Goal: Transaction & Acquisition: Purchase product/service

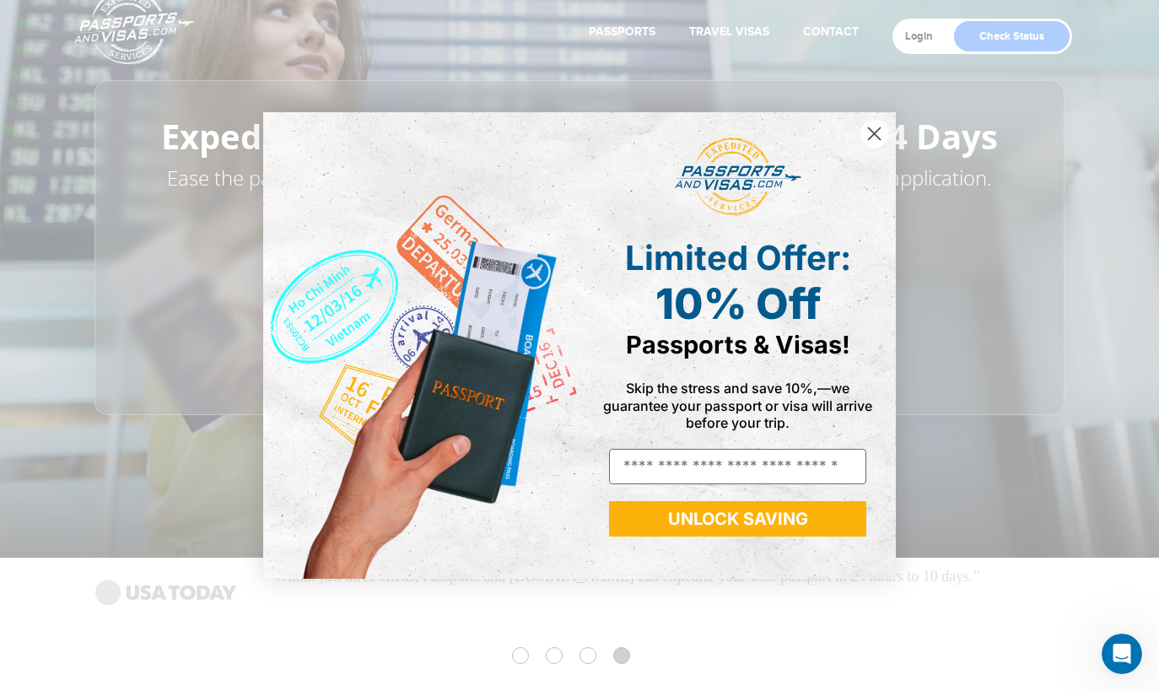
click at [878, 132] on circle "Close dialog" at bounding box center [874, 134] width 28 height 28
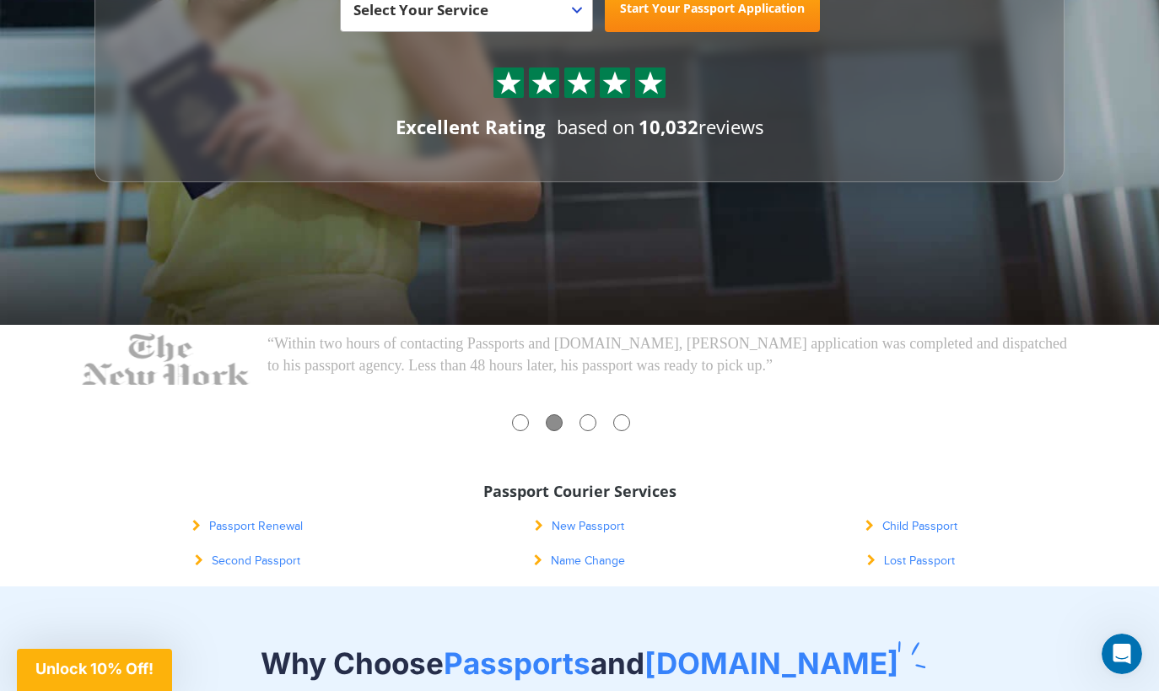
scroll to position [301, 0]
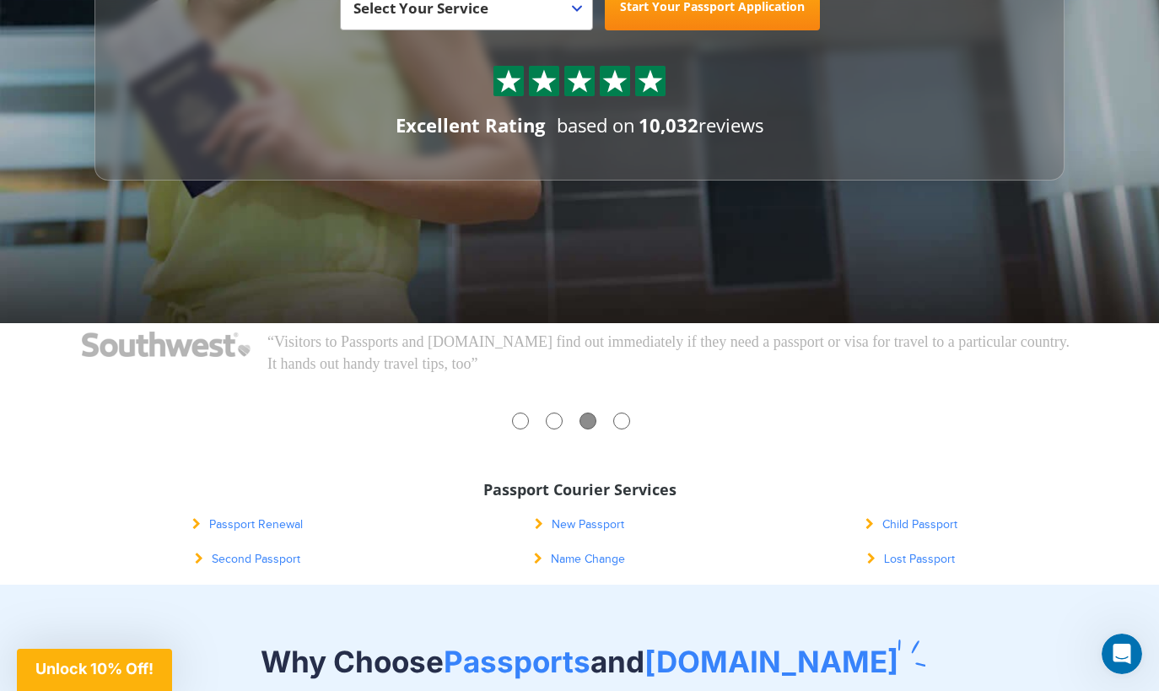
click at [293, 523] on link "Passport Renewal" at bounding box center [247, 524] width 110 height 13
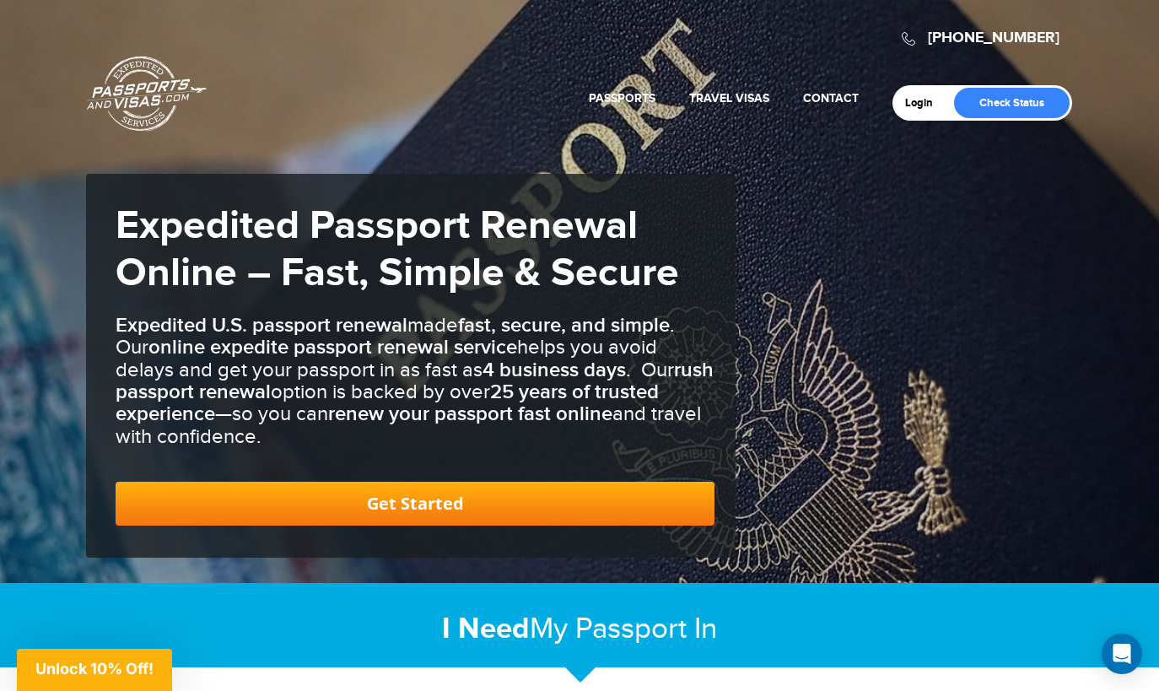
click at [433, 506] on link "Get Started" at bounding box center [415, 504] width 599 height 44
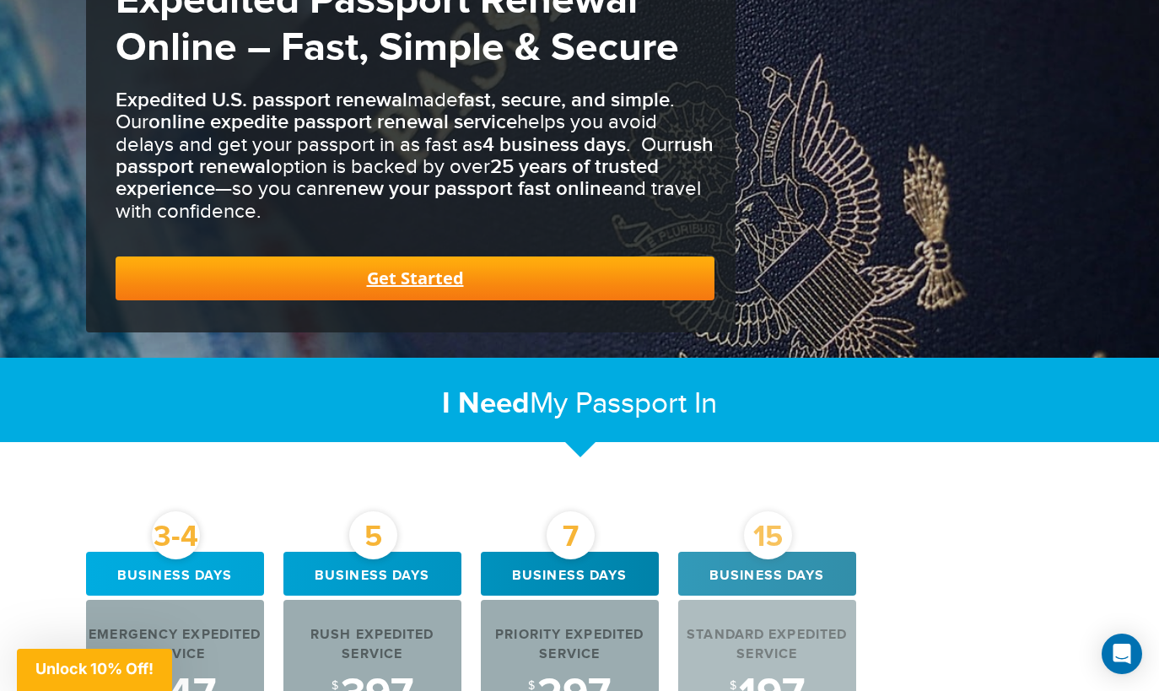
scroll to position [148, 0]
